Goal: Transaction & Acquisition: Obtain resource

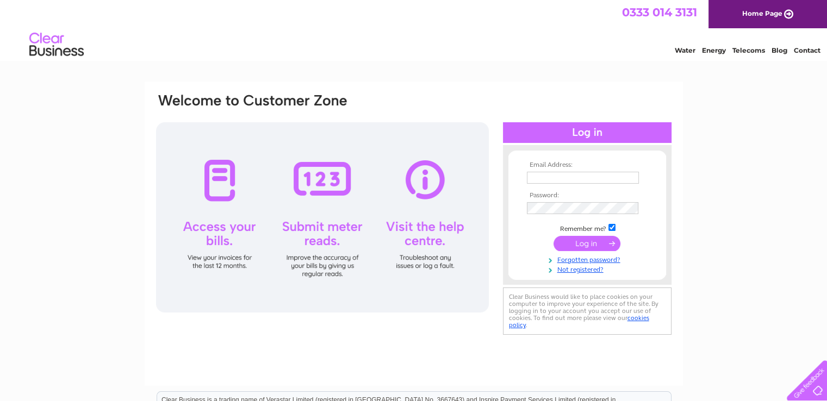
click at [567, 179] on input "text" at bounding box center [583, 178] width 112 height 12
paste input "store005@unze.co.uk"
type input "store005@unze.co.uk"
click at [606, 211] on td at bounding box center [587, 207] width 126 height 17
click at [591, 242] on input "submit" at bounding box center [586, 243] width 67 height 15
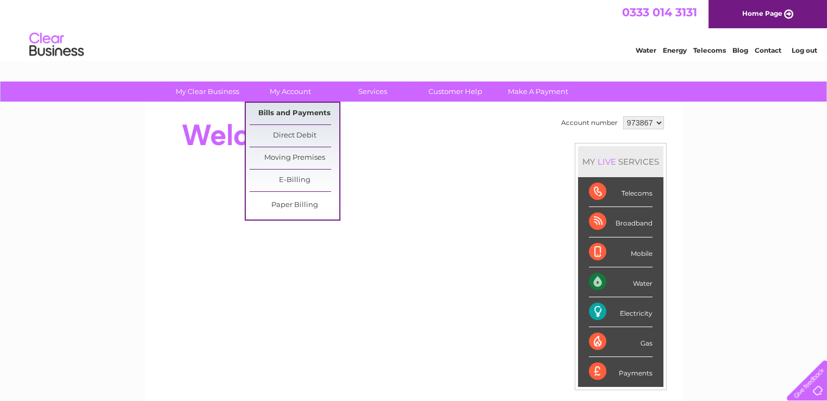
click at [292, 107] on link "Bills and Payments" at bounding box center [294, 114] width 90 height 22
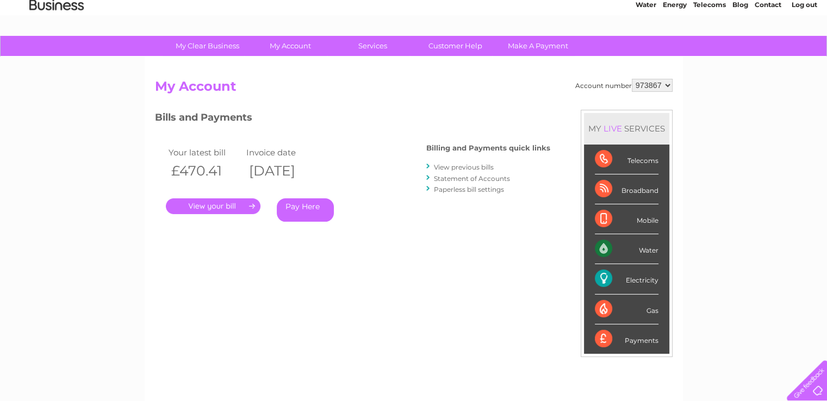
scroll to position [47, 0]
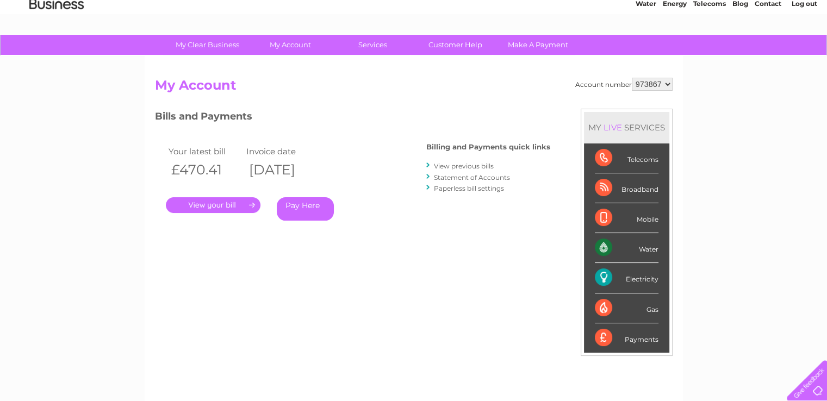
click at [464, 170] on li "View previous bills" at bounding box center [488, 165] width 124 height 11
click at [458, 167] on link "View previous bills" at bounding box center [464, 166] width 60 height 8
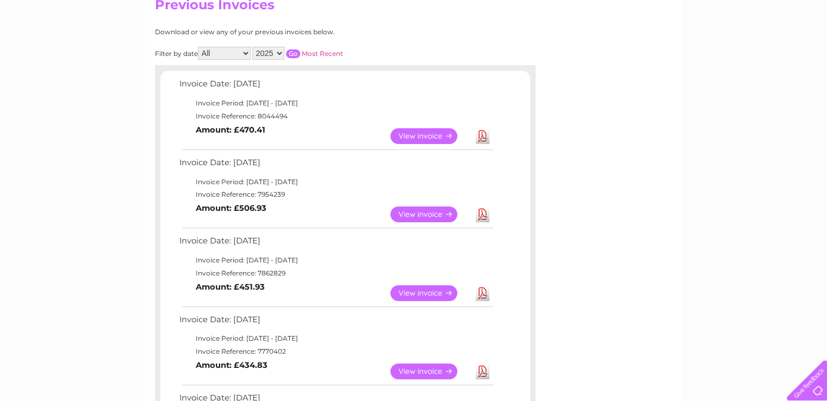
scroll to position [140, 0]
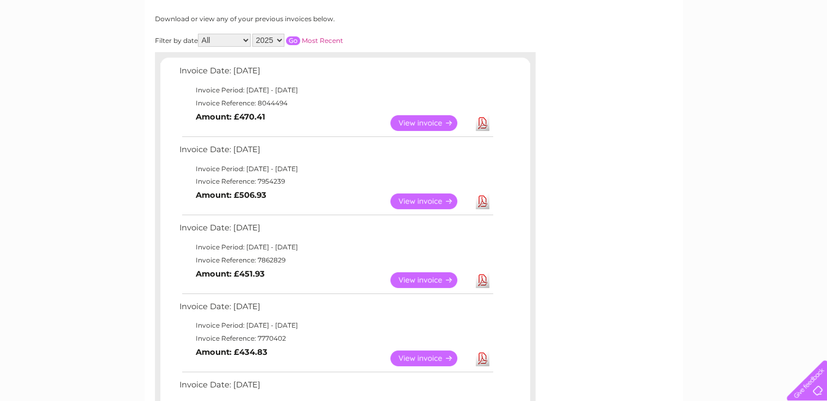
click at [481, 352] on link "Download" at bounding box center [483, 359] width 14 height 16
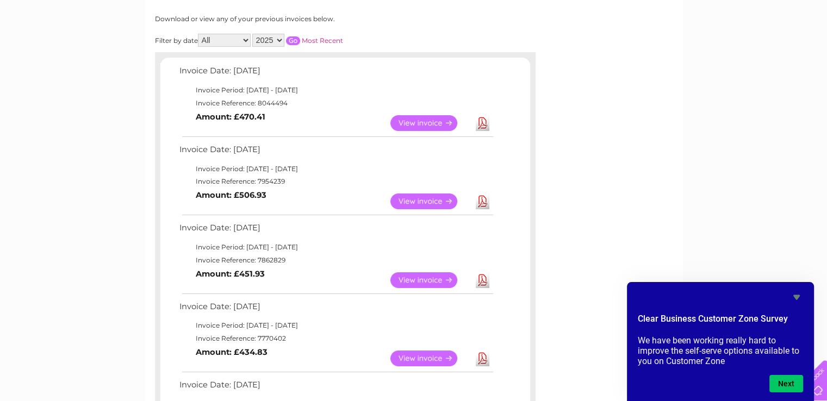
click at [479, 356] on link "Download" at bounding box center [483, 359] width 14 height 16
